Goal: Communication & Community: Answer question/provide support

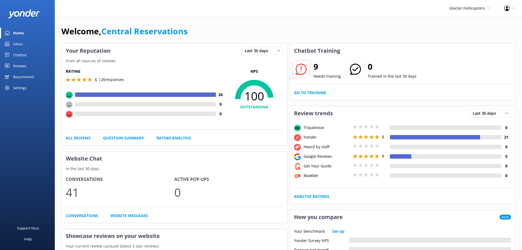
click at [19, 41] on div "Inbox" at bounding box center [18, 43] width 10 height 11
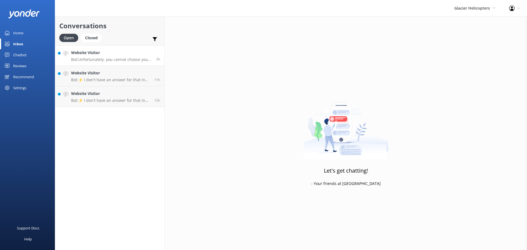
click at [89, 60] on p "Bot: Unfortunately, you cannot choose your own seat as we need to allocate this…" at bounding box center [111, 59] width 81 height 5
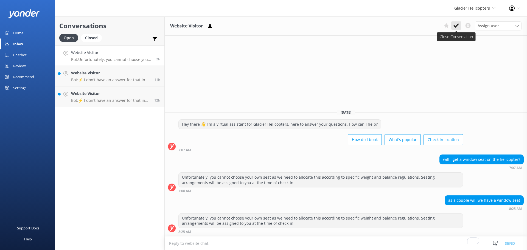
click at [454, 25] on icon at bounding box center [455, 25] width 5 height 5
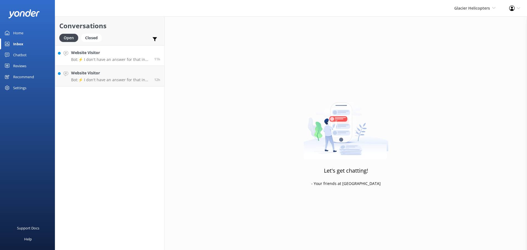
click at [97, 48] on link "Website Visitor Bot: ⚡ I don't have an answer for that in my knowledge base. Pl…" at bounding box center [109, 55] width 109 height 21
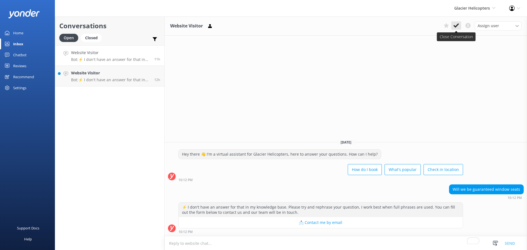
click at [453, 26] on use at bounding box center [455, 25] width 5 height 4
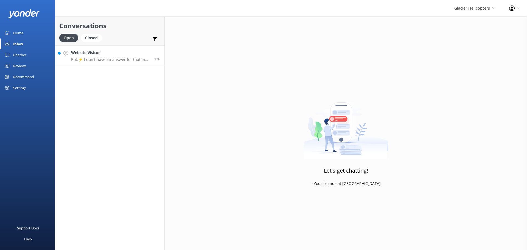
click at [106, 59] on p "Bot: ⚡ I don't have an answer for that in my knowledge base. Please try and rep…" at bounding box center [110, 59] width 79 height 5
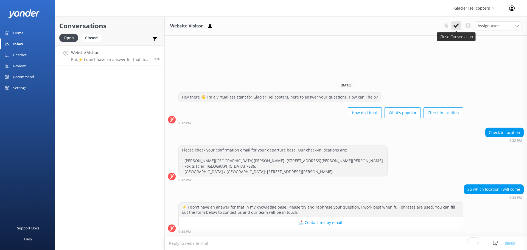
click at [456, 25] on icon at bounding box center [455, 25] width 5 height 5
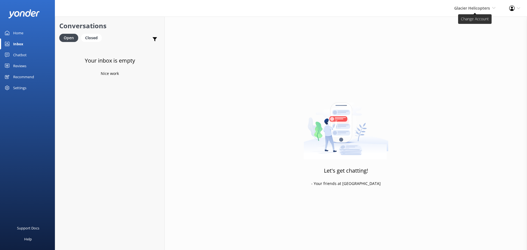
click at [474, 6] on span "Glacier Helicopters" at bounding box center [472, 7] width 36 height 5
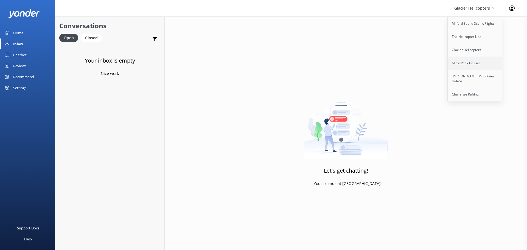
click at [473, 62] on link "Mitre Peak Cruises" at bounding box center [474, 62] width 55 height 13
